Goal: Information Seeking & Learning: Learn about a topic

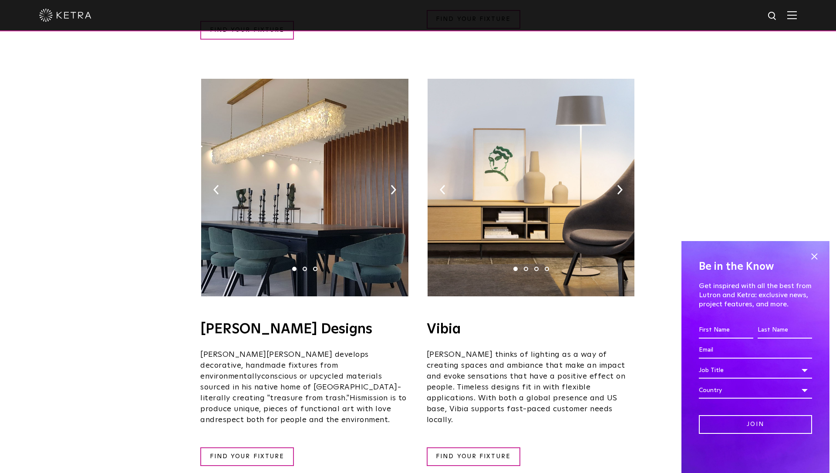
scroll to position [1361, 0]
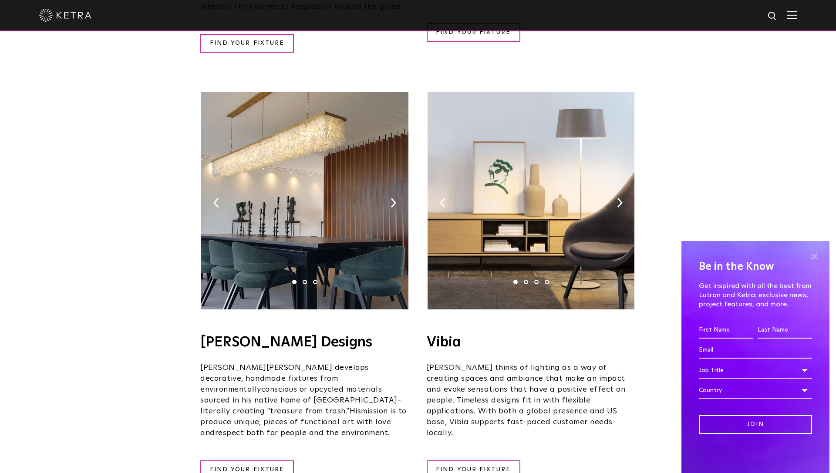
click at [815, 257] on span at bounding box center [814, 256] width 13 height 13
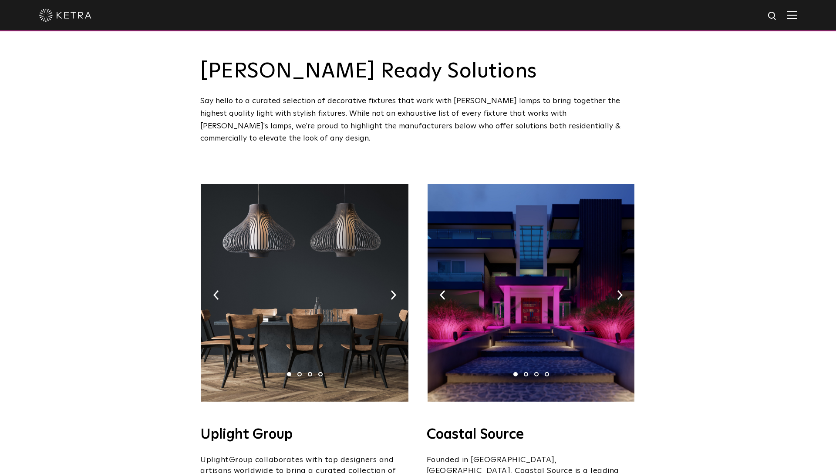
scroll to position [0, 0]
click at [393, 290] on img at bounding box center [394, 295] width 6 height 10
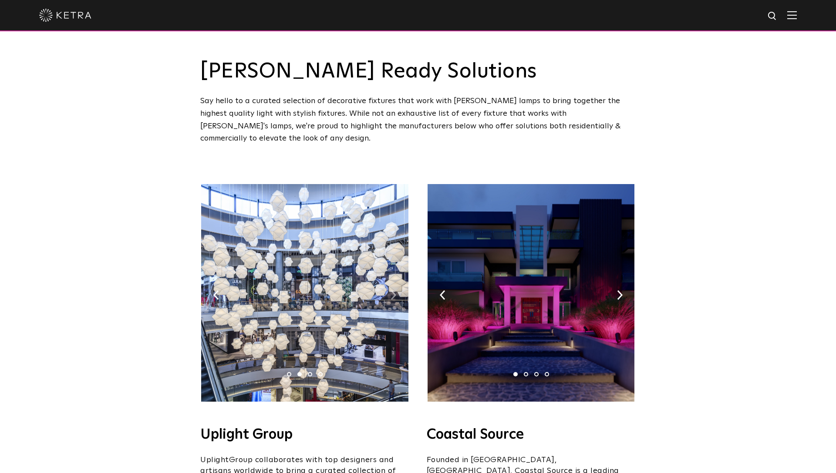
click at [393, 290] on img at bounding box center [394, 295] width 6 height 10
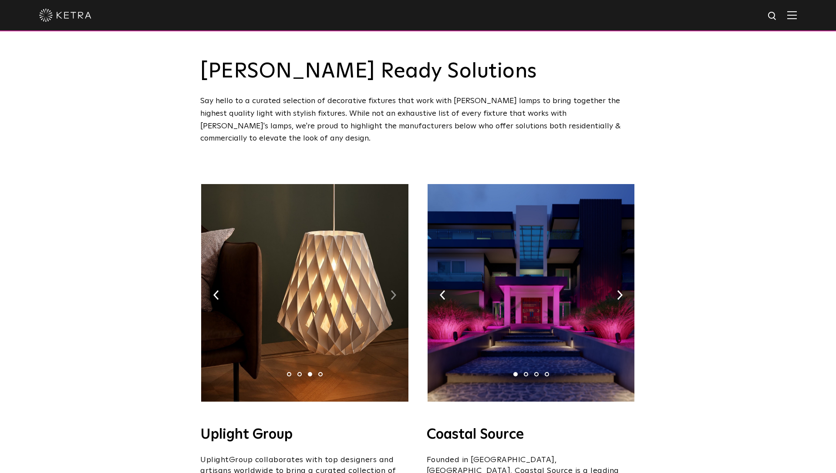
click at [393, 290] on img at bounding box center [394, 295] width 6 height 10
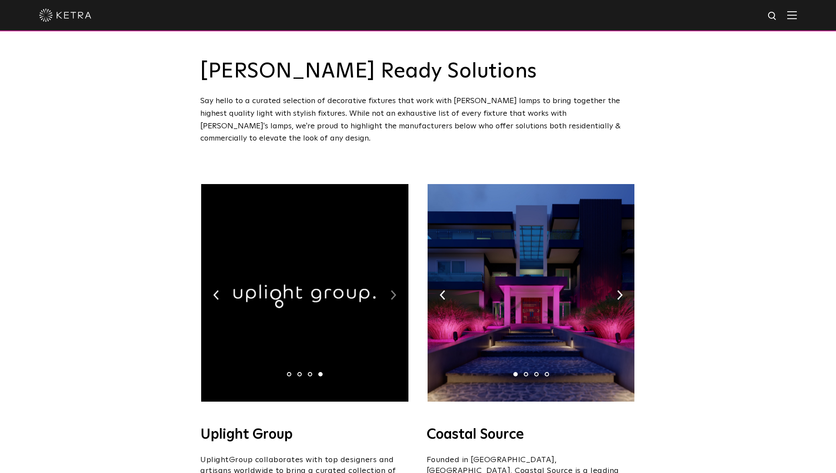
click at [393, 290] on img at bounding box center [394, 295] width 6 height 10
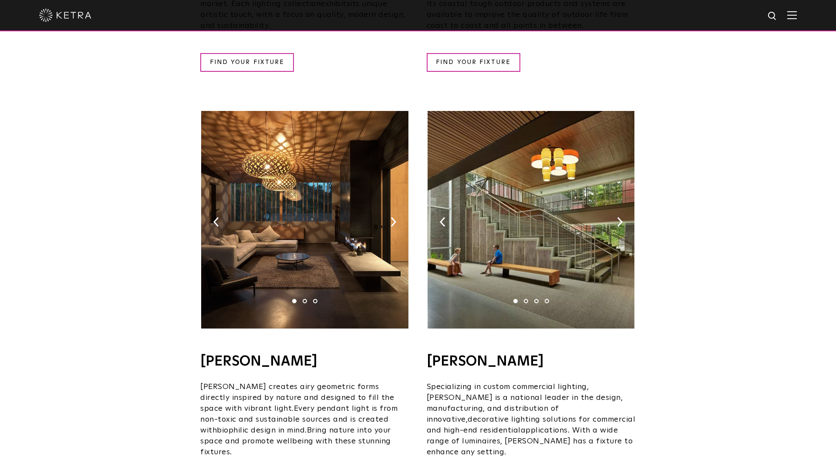
scroll to position [491, 0]
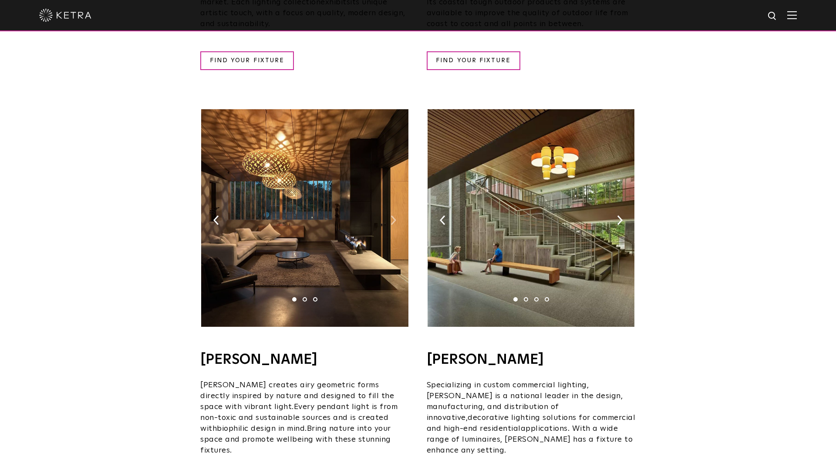
click at [391, 216] on img at bounding box center [394, 221] width 6 height 10
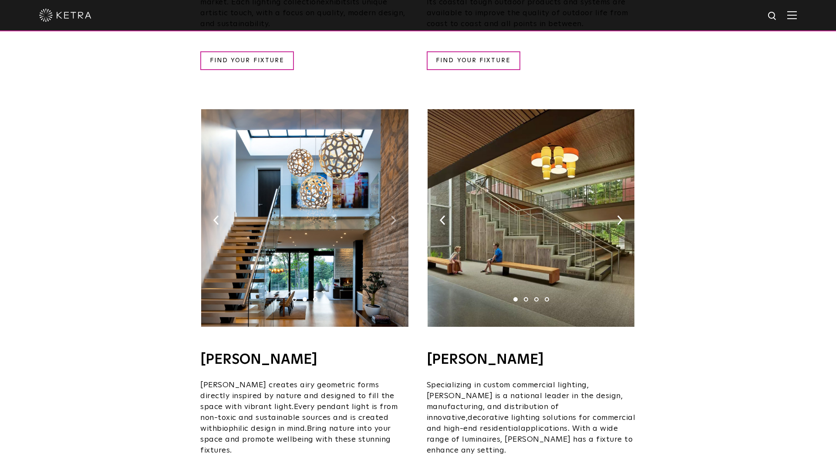
click at [391, 216] on img at bounding box center [394, 221] width 6 height 10
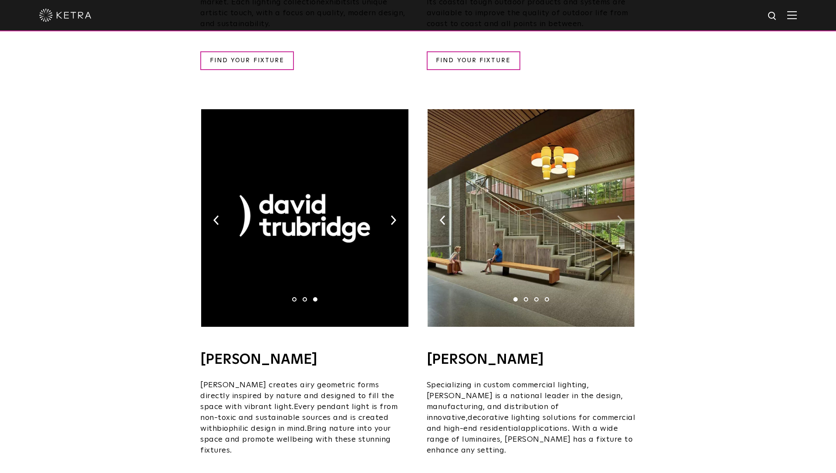
click at [619, 216] on img at bounding box center [620, 221] width 6 height 10
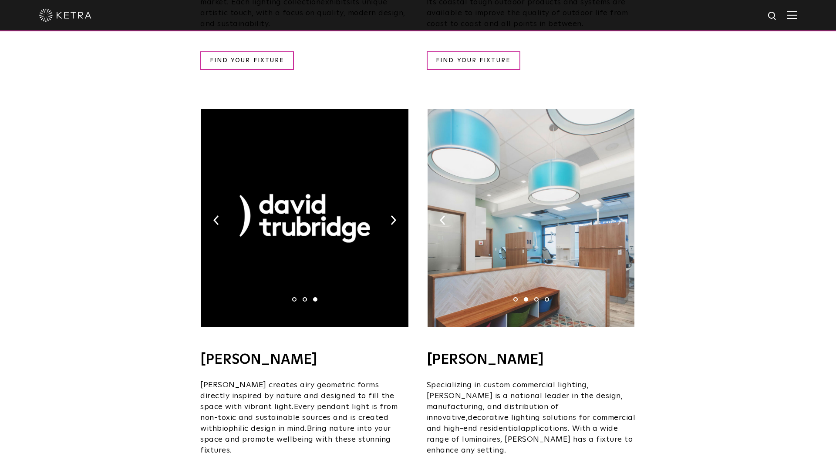
click at [619, 216] on img at bounding box center [620, 221] width 6 height 10
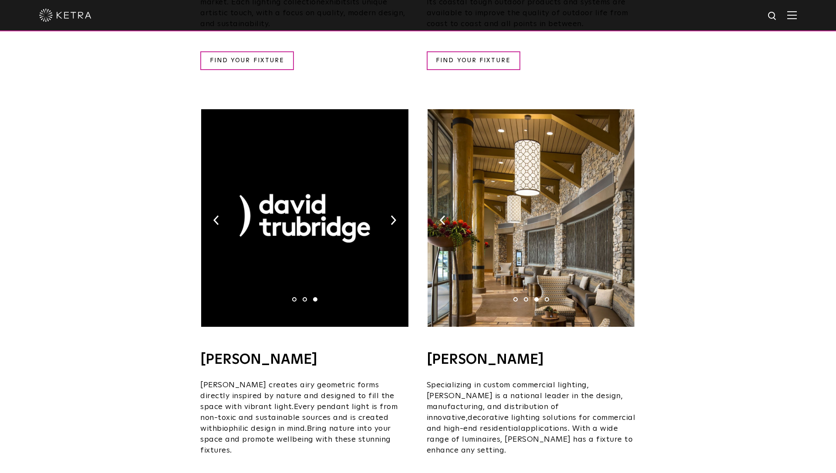
click at [619, 216] on img at bounding box center [620, 221] width 6 height 10
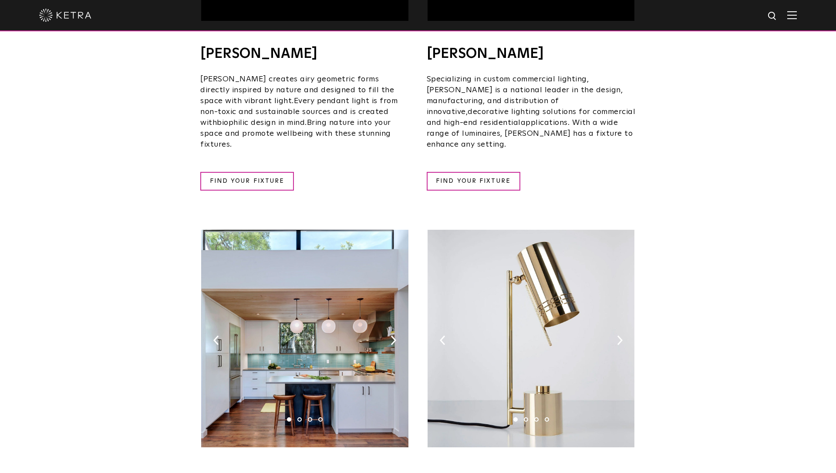
scroll to position [797, 0]
click at [388, 317] on img at bounding box center [305, 339] width 207 height 218
click at [393, 336] on img at bounding box center [394, 341] width 6 height 10
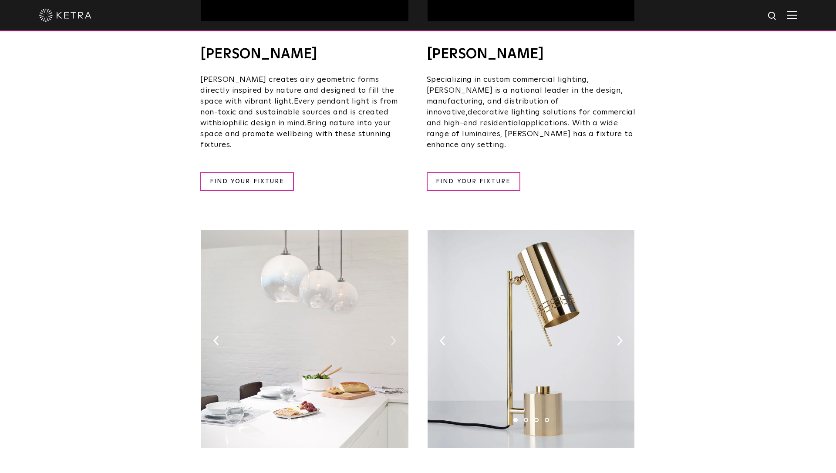
click at [393, 336] on img at bounding box center [394, 341] width 6 height 10
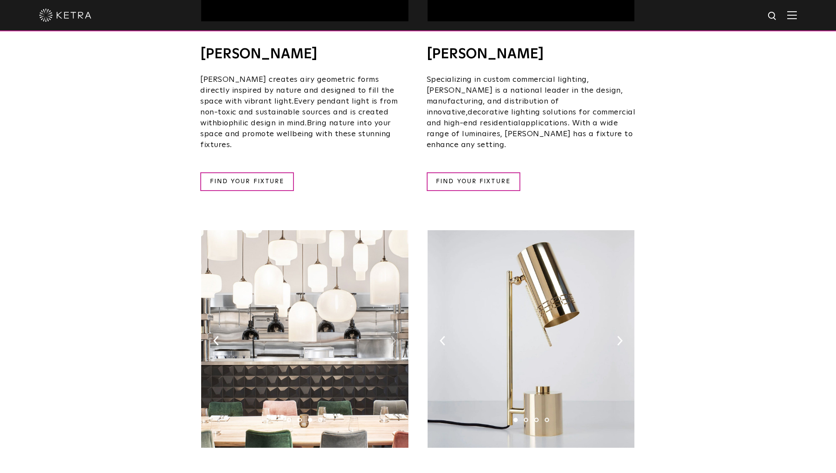
click at [393, 336] on img at bounding box center [394, 341] width 6 height 10
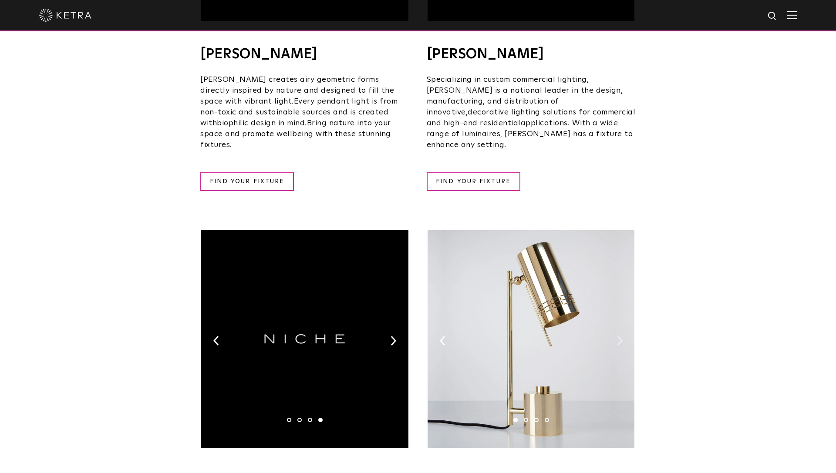
click at [621, 336] on img at bounding box center [620, 341] width 6 height 10
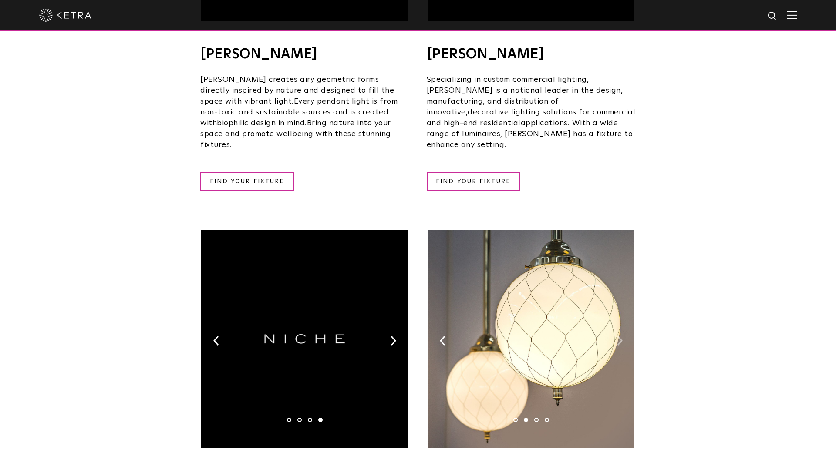
click at [621, 336] on img at bounding box center [620, 341] width 6 height 10
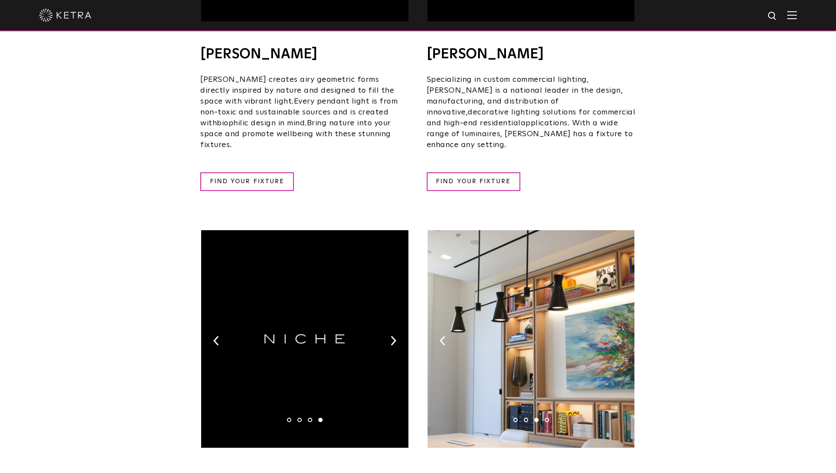
click at [621, 336] on img at bounding box center [620, 341] width 6 height 10
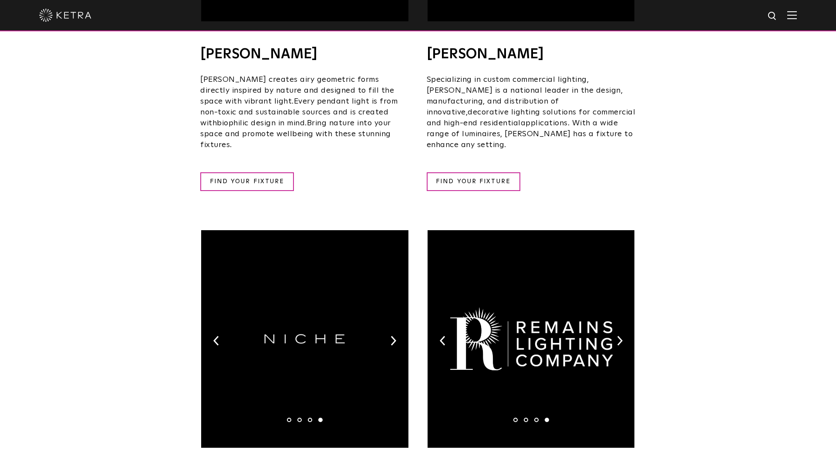
click at [438, 316] on img at bounding box center [531, 339] width 207 height 218
click at [442, 336] on img at bounding box center [443, 341] width 6 height 10
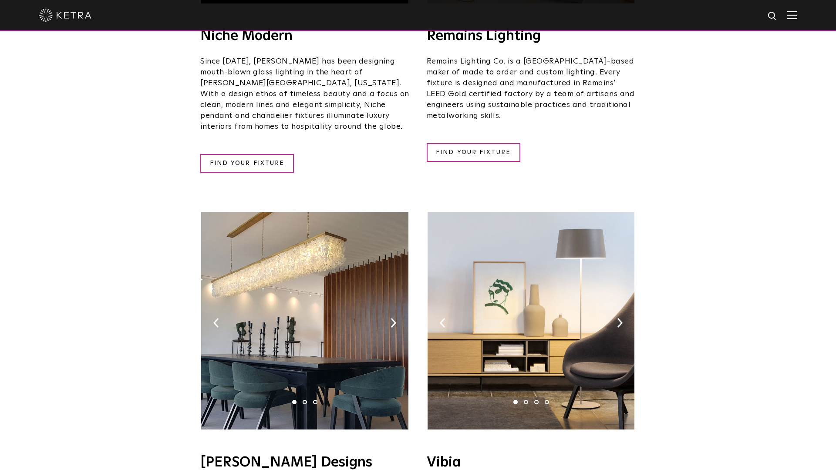
scroll to position [1242, 0]
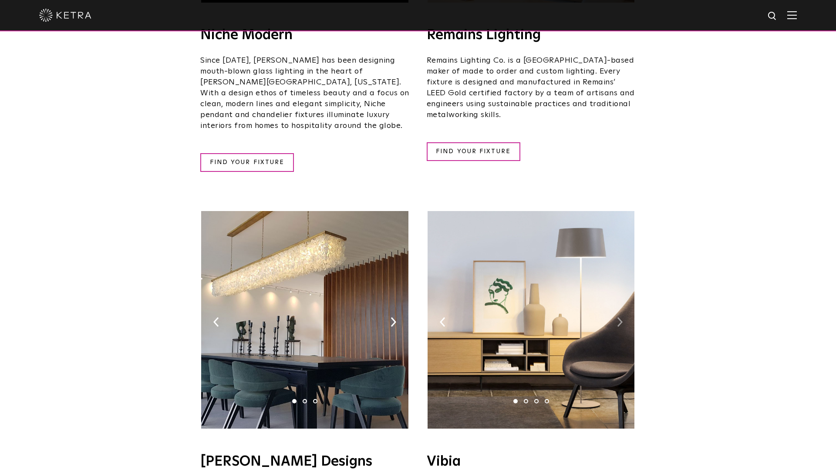
click at [617, 317] on img at bounding box center [620, 322] width 6 height 10
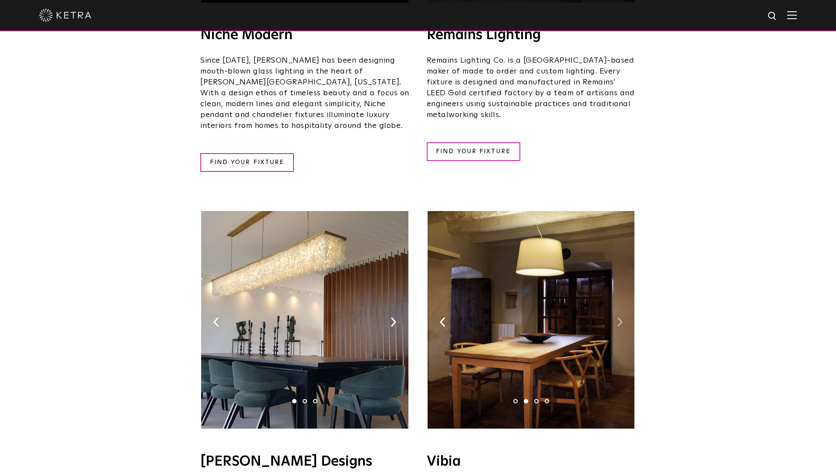
click at [617, 317] on img at bounding box center [620, 322] width 6 height 10
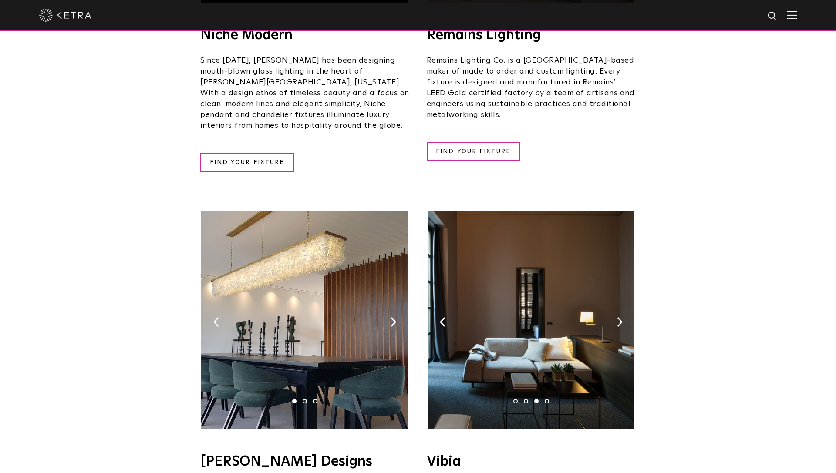
click at [616, 285] on div "1 2 3 4" at bounding box center [531, 322] width 209 height 222
click at [393, 317] on img at bounding box center [394, 322] width 6 height 10
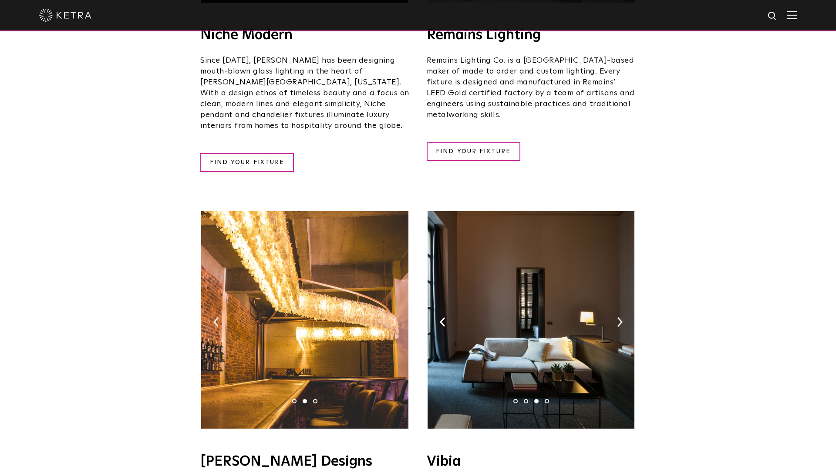
click at [393, 317] on img at bounding box center [394, 322] width 6 height 10
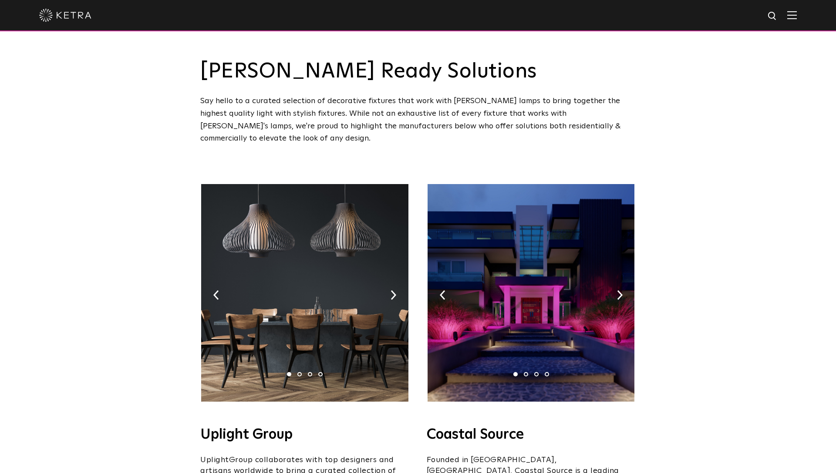
scroll to position [0, 0]
